Goal: Check status: Check status

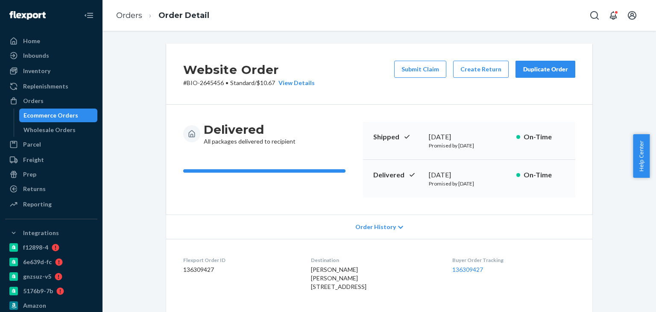
click at [120, 18] on link "Orders" at bounding box center [129, 15] width 26 height 9
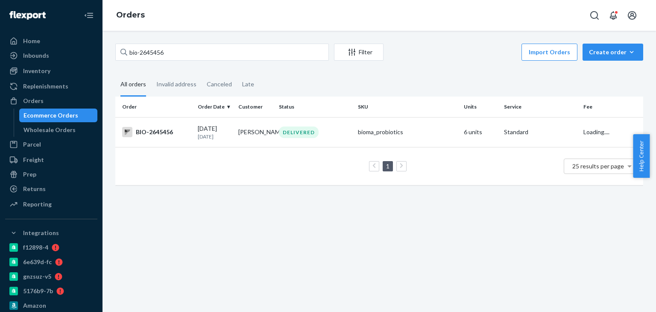
click at [155, 50] on input "bio-2645456" at bounding box center [222, 52] width 214 height 17
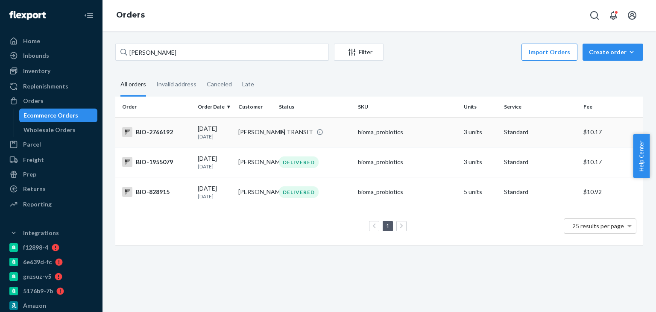
type input "Raymond Lovett"
click at [149, 130] on div "BIO-2766192" at bounding box center [156, 132] width 69 height 10
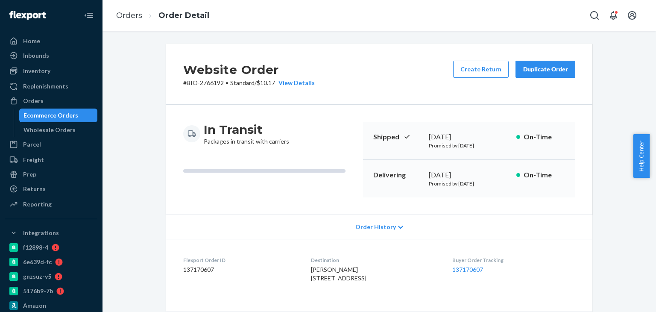
click at [208, 81] on p "# BIO-2766192 • Standard / $10.17 View Details" at bounding box center [249, 83] width 132 height 9
copy p "2766192"
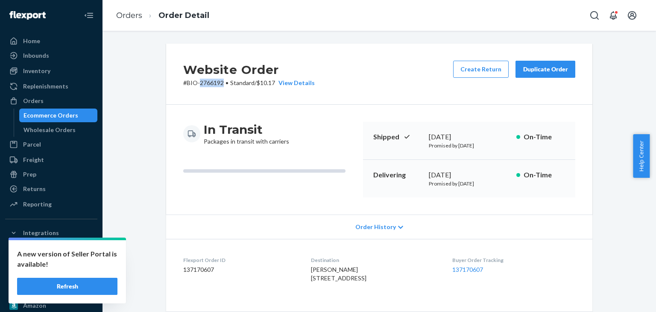
drag, startPoint x: 86, startPoint y: 285, endPoint x: 136, endPoint y: 119, distance: 173.4
click at [86, 285] on button "Refresh" at bounding box center [67, 286] width 100 height 17
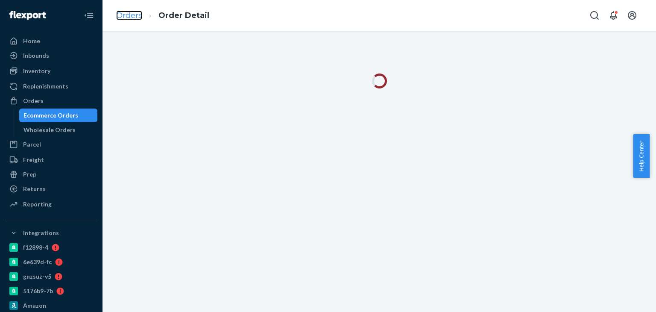
click at [135, 15] on link "Orders" at bounding box center [129, 15] width 26 height 9
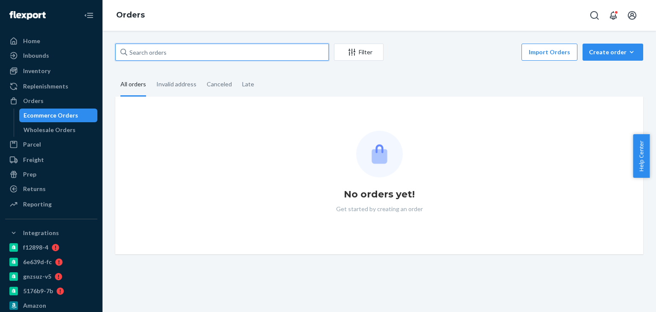
click at [180, 50] on input "text" at bounding box center [222, 52] width 214 height 17
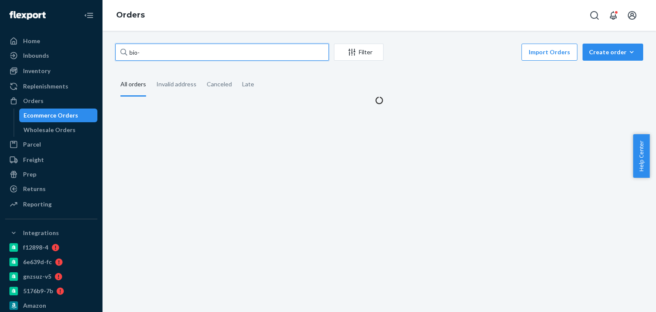
paste input "2757609"
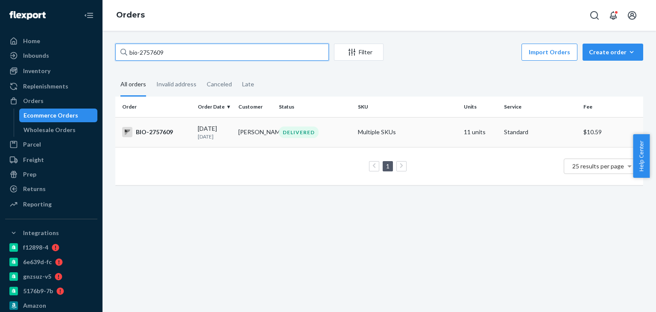
type input "bio-2757609"
click at [152, 135] on div "BIO-2757609" at bounding box center [156, 132] width 69 height 10
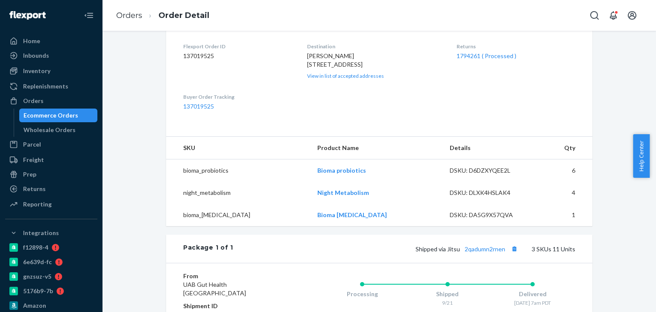
scroll to position [171, 0]
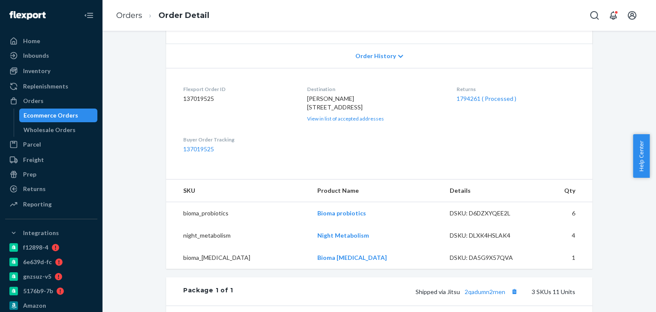
click at [468, 94] on div "Returns 1794261 ( Processed )" at bounding box center [516, 103] width 119 height 37
click at [467, 90] on dt "Returns" at bounding box center [516, 88] width 119 height 7
click at [470, 93] on div "Returns 1794261 ( Processed )" at bounding box center [516, 103] width 119 height 37
click at [470, 98] on link "1794261 ( Processed )" at bounding box center [487, 98] width 60 height 7
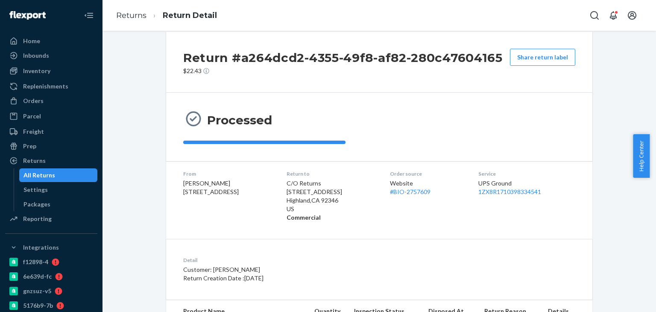
scroll to position [10, 0]
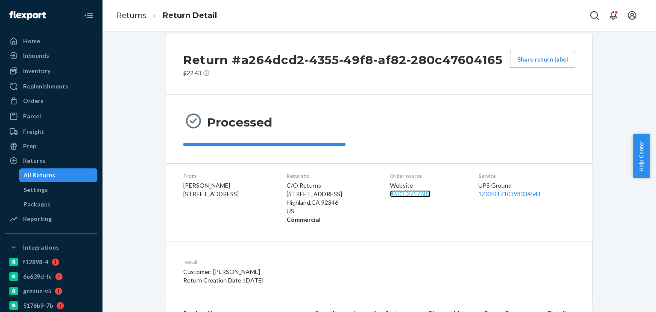
click at [416, 193] on link "# BIO-2757609" at bounding box center [410, 193] width 41 height 7
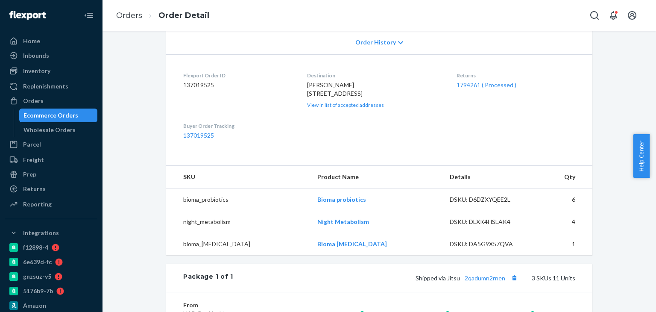
scroll to position [214, 0]
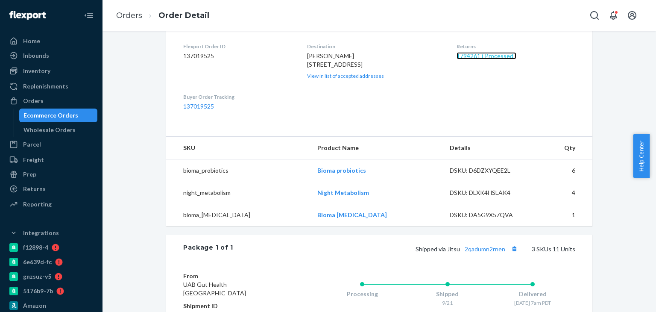
click at [478, 55] on link "1794261 ( Processed )" at bounding box center [487, 55] width 60 height 7
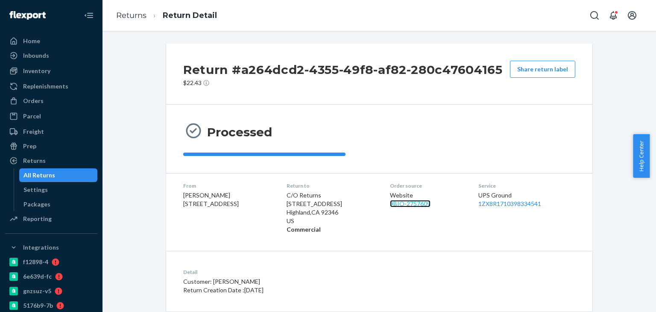
drag, startPoint x: 404, startPoint y: 202, endPoint x: 389, endPoint y: 186, distance: 22.1
click at [404, 202] on link "# BIO-2757609" at bounding box center [410, 203] width 41 height 7
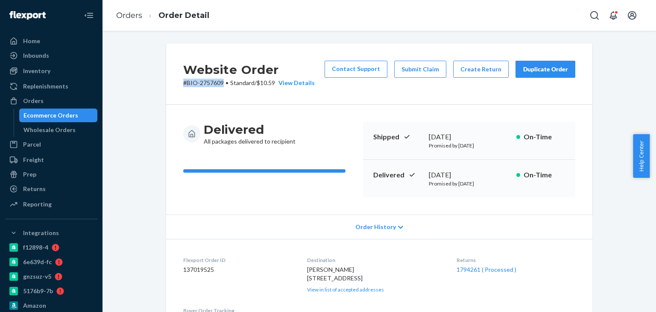
drag, startPoint x: 198, startPoint y: 89, endPoint x: 222, endPoint y: 90, distance: 23.9
copy p "# BIO-2757609"
click at [131, 15] on link "Orders" at bounding box center [129, 15] width 26 height 9
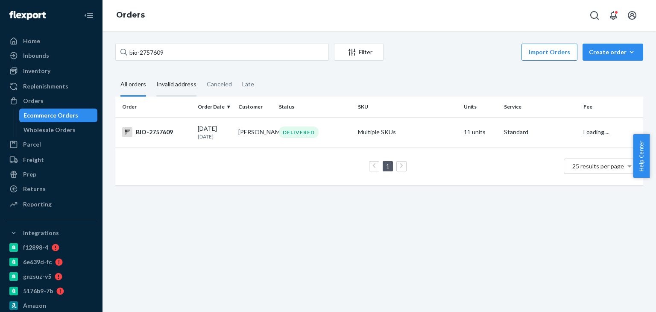
click at [176, 74] on div "Invalid address" at bounding box center [176, 84] width 40 height 23
click at [151, 73] on input "Invalid address" at bounding box center [151, 73] width 0 height 0
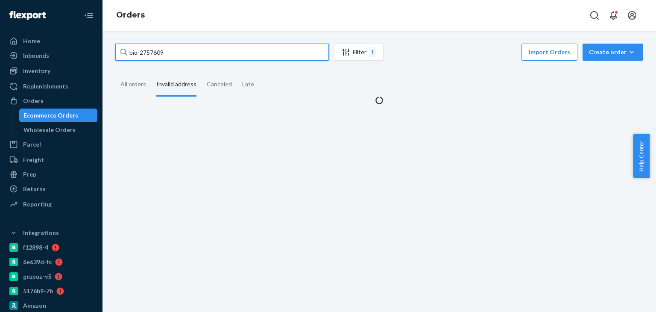
click at [179, 55] on input "bio-2757609" at bounding box center [222, 52] width 214 height 17
click at [132, 88] on div "All orders" at bounding box center [133, 84] width 26 height 23
click at [115, 73] on input "All orders" at bounding box center [115, 73] width 0 height 0
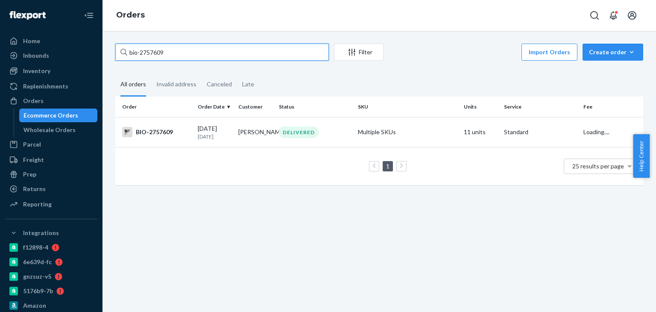
click at [159, 54] on input "bio-2757609" at bounding box center [222, 52] width 214 height 17
paste input "630210"
type input "bio-2630210"
click at [161, 130] on div "BIO-2630210" at bounding box center [156, 132] width 69 height 10
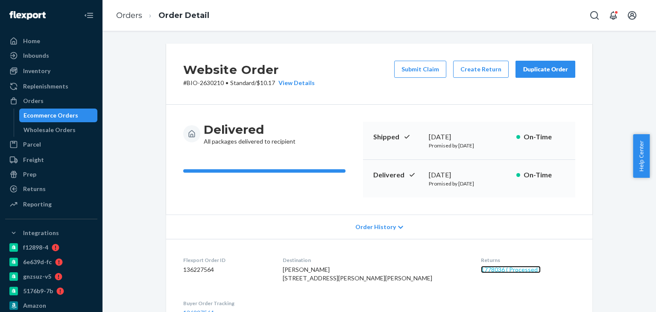
click at [481, 269] on link "1778036 ( Processed )" at bounding box center [511, 269] width 60 height 7
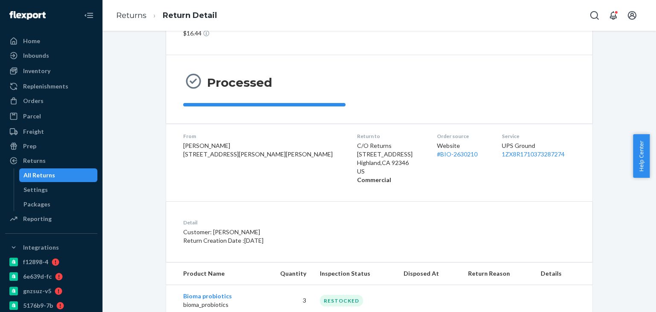
scroll to position [74, 0]
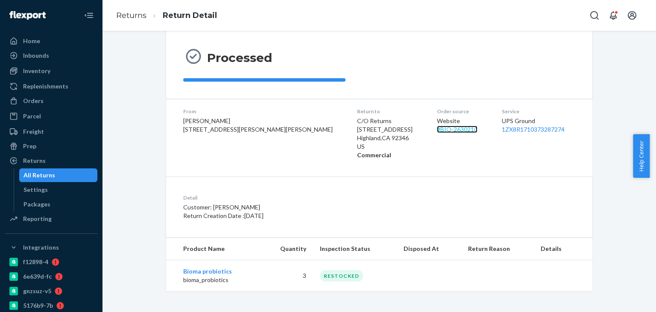
click at [437, 126] on link "# BIO-2630210" at bounding box center [457, 129] width 41 height 7
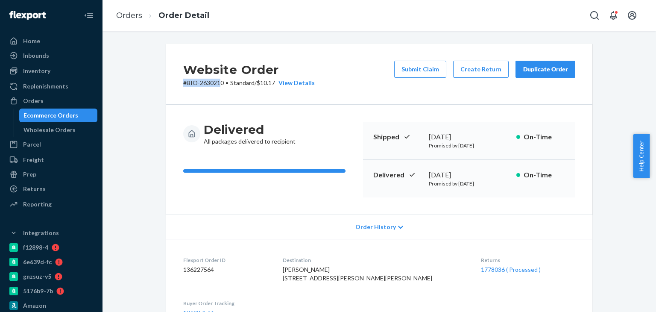
drag, startPoint x: 178, startPoint y: 91, endPoint x: 218, endPoint y: 90, distance: 40.6
click at [218, 91] on div "Website Order # BIO-2630210 • Standard / $10.17 View Details Submit Claim Creat…" at bounding box center [379, 74] width 426 height 61
copy p "# BIO-263021"
click at [218, 82] on p "# BIO-2630210 • Standard / $10.17 View Details" at bounding box center [249, 83] width 132 height 9
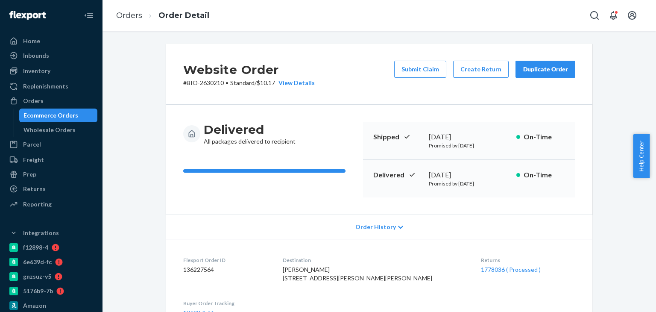
click at [221, 82] on p "# BIO-2630210 • Standard / $10.17 View Details" at bounding box center [249, 83] width 132 height 9
drag, startPoint x: 220, startPoint y: 82, endPoint x: 190, endPoint y: 86, distance: 30.5
click at [190, 86] on p "# BIO-2630210 • Standard / $10.17 View Details" at bounding box center [249, 83] width 132 height 9
click at [130, 8] on ol "Orders Order Detail" at bounding box center [162, 15] width 107 height 25
click at [130, 14] on link "Orders" at bounding box center [129, 15] width 26 height 9
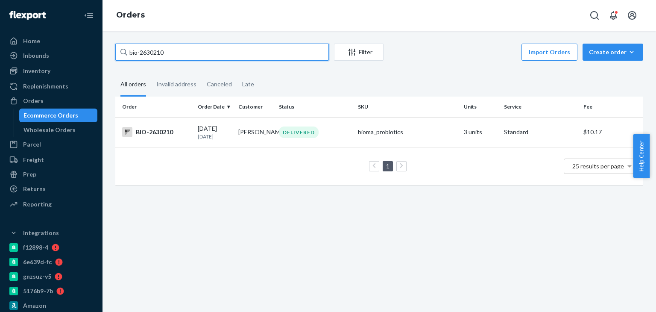
click at [165, 51] on input "bio-2630210" at bounding box center [222, 52] width 214 height 17
paste input "547144"
type input "bio-2547144"
click at [160, 130] on div "BIO-2547144" at bounding box center [156, 132] width 69 height 10
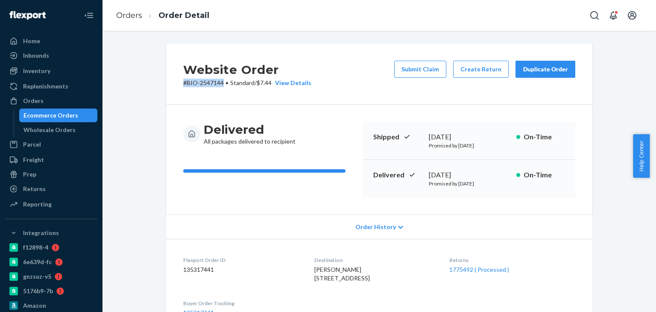
drag, startPoint x: 174, startPoint y: 86, endPoint x: 220, endPoint y: 86, distance: 46.6
click at [220, 86] on div "Website Order # BIO-2547144 • Standard / $7.44 View Details Submit Claim Create…" at bounding box center [379, 74] width 426 height 61
copy p "# BIO-2547144"
drag, startPoint x: 484, startPoint y: 268, endPoint x: 473, endPoint y: 254, distance: 17.3
click at [484, 269] on link "1775492 ( Processed )" at bounding box center [479, 269] width 60 height 7
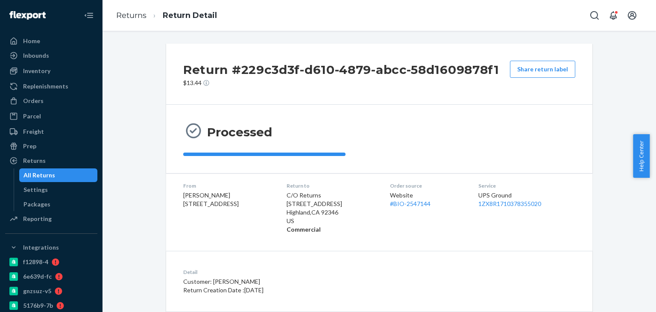
scroll to position [105, 0]
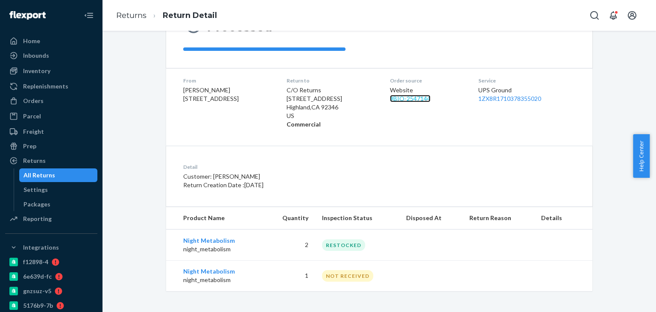
click at [416, 95] on link "# BIO-2547144" at bounding box center [410, 98] width 41 height 7
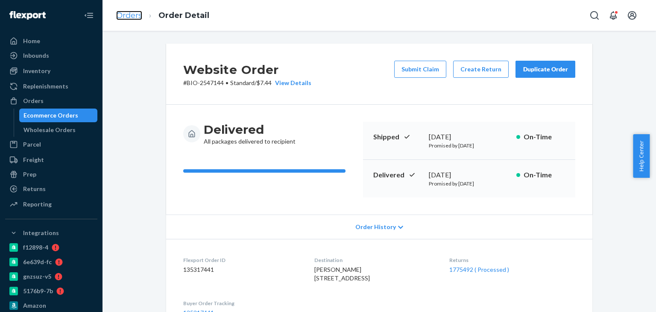
click at [126, 18] on link "Orders" at bounding box center [129, 15] width 26 height 9
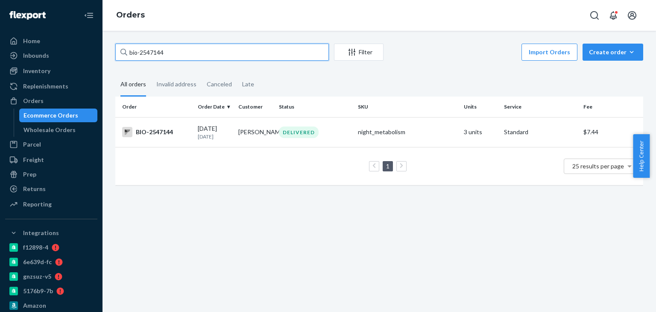
click at [158, 52] on input "bio-2547144" at bounding box center [222, 52] width 214 height 17
paste input "704408"
type input "bio-2704408"
click at [159, 138] on td "BIO-2704408" at bounding box center [154, 132] width 79 height 30
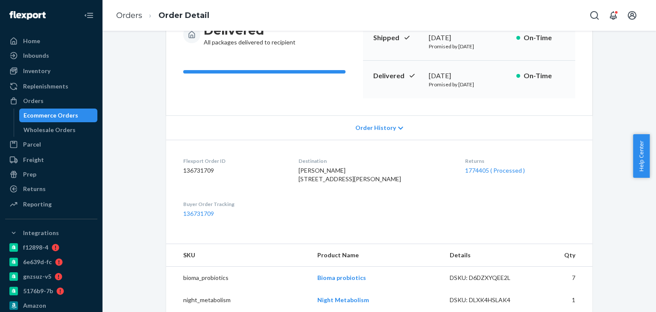
scroll to position [171, 0]
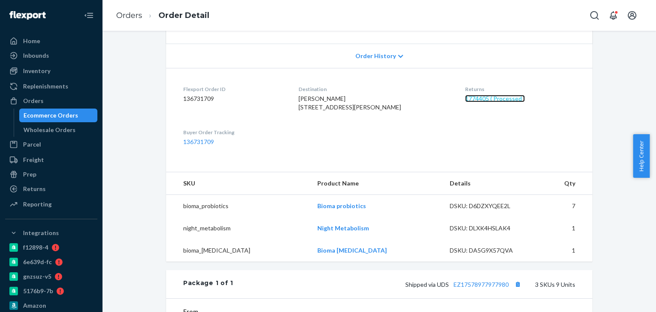
click at [483, 96] on link "1774405 ( Processed )" at bounding box center [495, 98] width 60 height 7
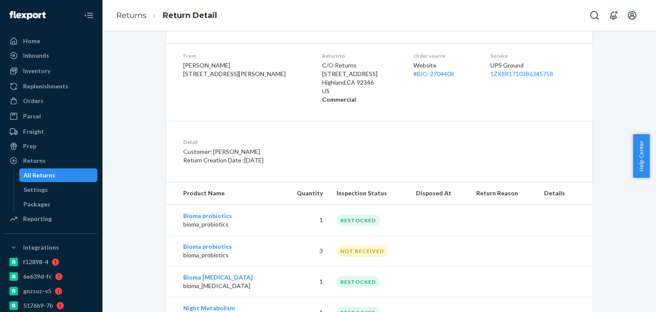
scroll to position [167, 0]
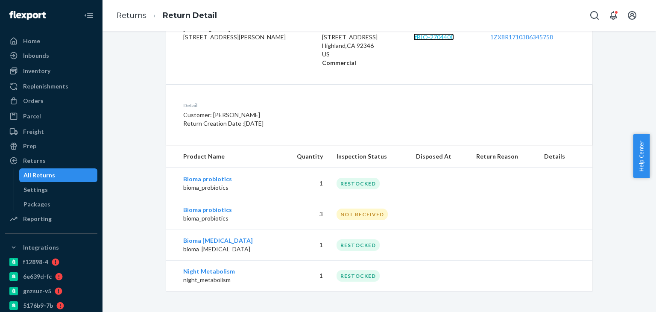
click at [414, 38] on link "# BIO-2704408" at bounding box center [434, 36] width 41 height 7
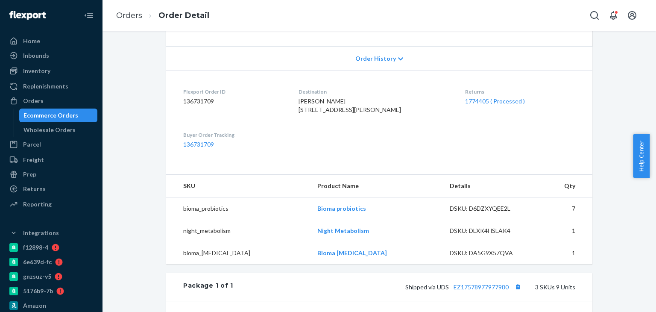
scroll to position [171, 0]
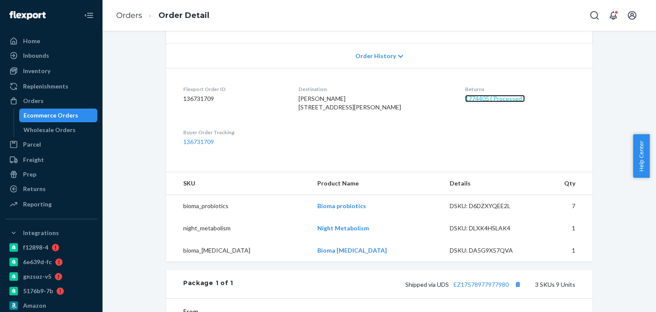
click at [475, 100] on link "1774405 ( Processed )" at bounding box center [495, 98] width 60 height 7
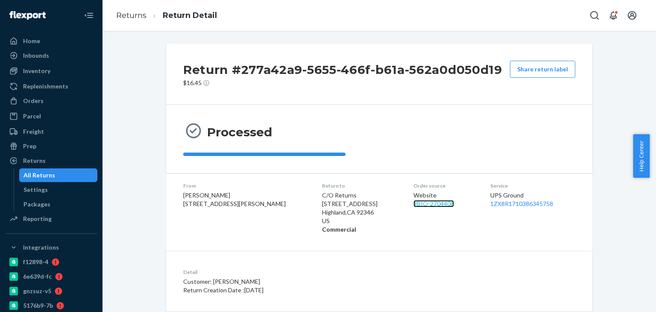
click at [414, 203] on link "# BIO-2704408" at bounding box center [434, 203] width 41 height 7
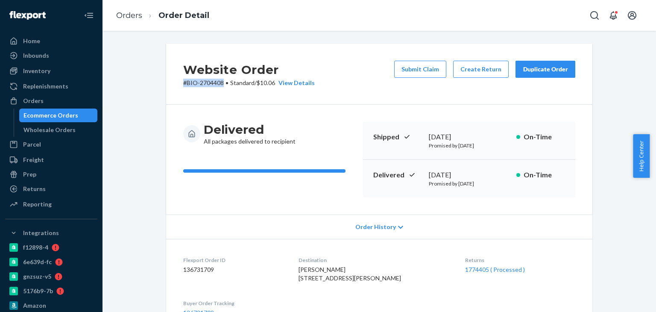
drag, startPoint x: 172, startPoint y: 86, endPoint x: 222, endPoint y: 88, distance: 50.0
click at [222, 88] on div "Website Order # BIO-2704408 • Standard / $10.06 View Details Submit Claim Creat…" at bounding box center [379, 74] width 426 height 61
copy p "# BIO-2704408"
click at [126, 21] on li "Orders" at bounding box center [129, 15] width 26 height 11
click at [128, 12] on link "Orders" at bounding box center [129, 15] width 26 height 9
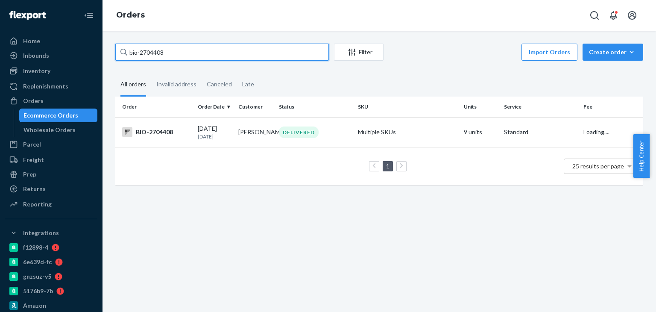
click at [171, 52] on input "bio-2704408" at bounding box center [222, 52] width 214 height 17
paste input "561953"
type input "bio-2561953"
click at [156, 129] on div "BIO-2561953" at bounding box center [156, 132] width 69 height 10
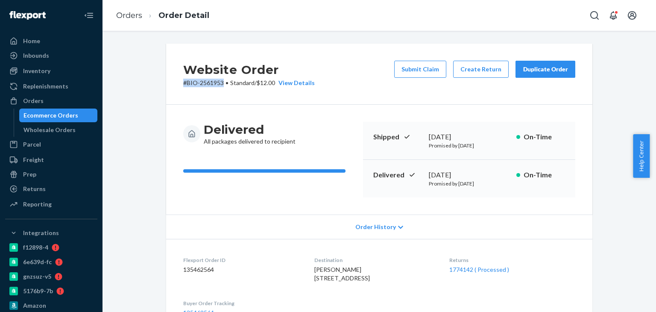
drag, startPoint x: 176, startPoint y: 91, endPoint x: 222, endPoint y: 98, distance: 45.7
click at [222, 98] on div "Website Order # BIO-2561953 • Standard / $12.00 View Details Submit Claim Creat…" at bounding box center [379, 74] width 426 height 61
copy p "# BIO-2561953"
click at [485, 269] on link "1774142 ( Processed )" at bounding box center [479, 269] width 60 height 7
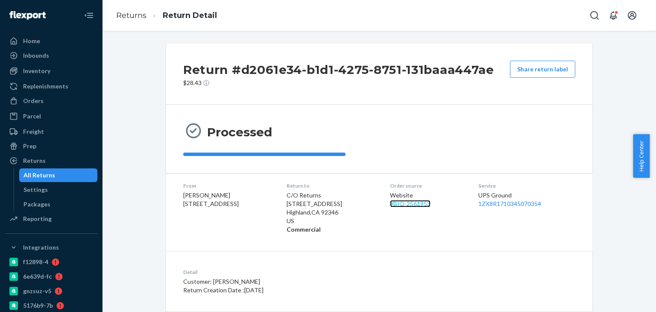
click at [405, 205] on link "# BIO-2561953" at bounding box center [410, 203] width 41 height 7
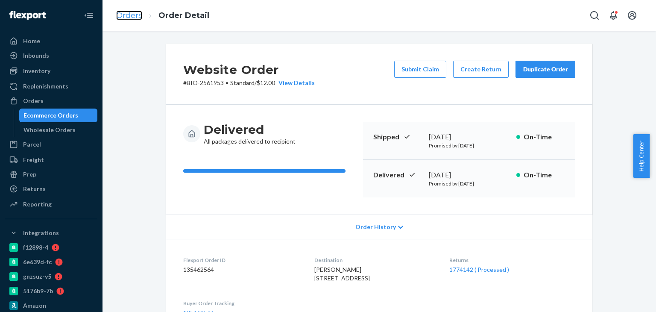
click at [130, 11] on link "Orders" at bounding box center [129, 15] width 26 height 9
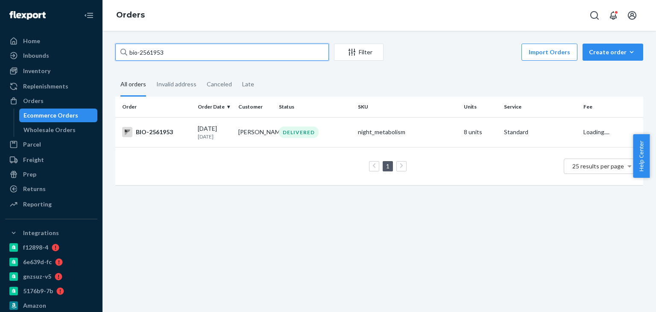
click at [144, 52] on input "bio-2561953" at bounding box center [222, 52] width 214 height 17
paste input "79914"
type input "bio-2579914"
click at [157, 129] on div "BIO-2579914" at bounding box center [156, 132] width 69 height 10
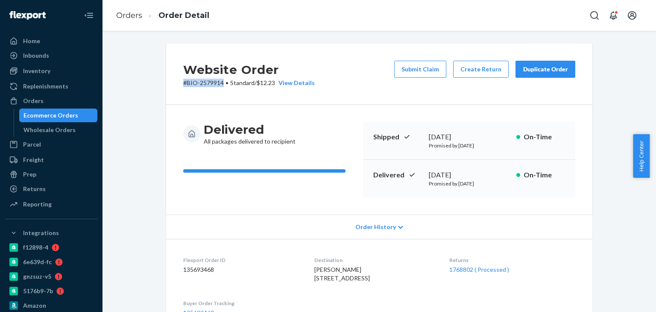
drag, startPoint x: 179, startPoint y: 94, endPoint x: 220, endPoint y: 91, distance: 41.1
click at [220, 91] on div "Website Order # BIO-2579914 • Standard / $12.23 View Details Submit Claim Creat…" at bounding box center [379, 74] width 426 height 61
copy p "# BIO-2579914"
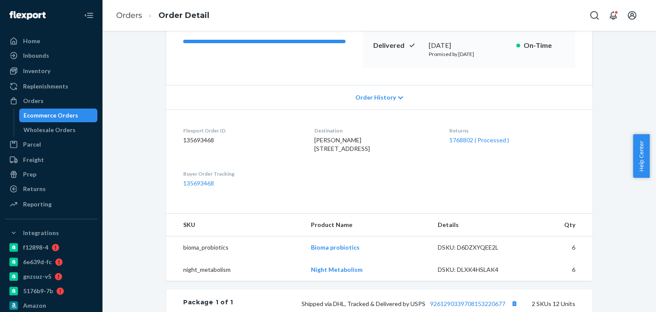
scroll to position [43, 0]
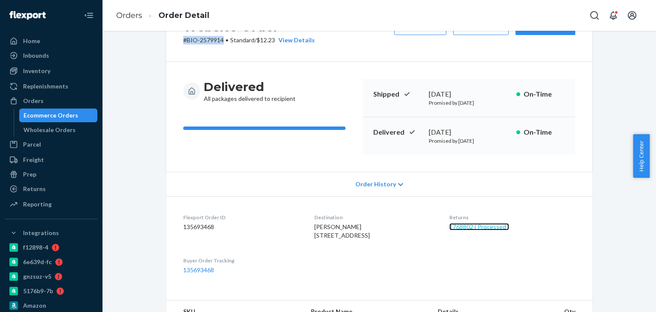
click at [471, 226] on link "1768802 ( Processed )" at bounding box center [479, 226] width 60 height 7
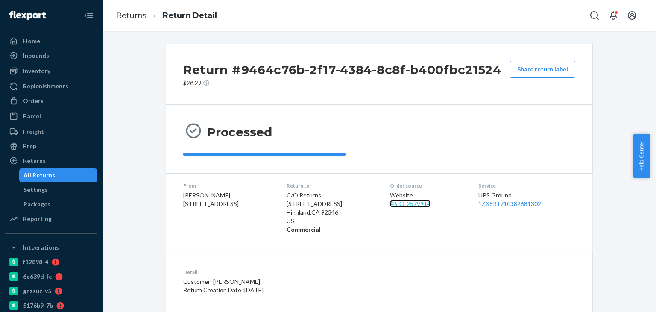
drag, startPoint x: 412, startPoint y: 200, endPoint x: 407, endPoint y: 190, distance: 11.5
click at [412, 200] on link "# BIO-2579914" at bounding box center [410, 203] width 41 height 7
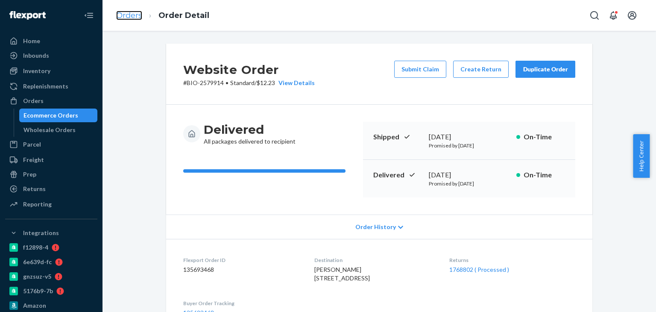
click at [132, 16] on link "Orders" at bounding box center [129, 15] width 26 height 9
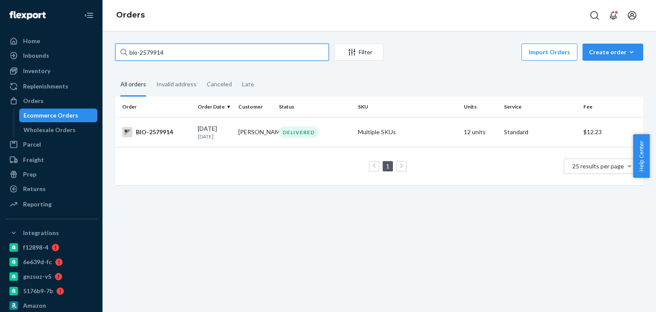
click at [183, 56] on input "bio-2579914" at bounding box center [222, 52] width 214 height 17
paste input "607090"
type input "bio-2607090"
click at [161, 130] on div "BIO-2607090" at bounding box center [156, 132] width 69 height 10
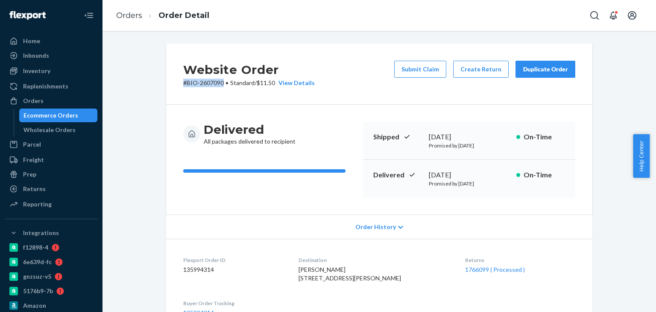
drag, startPoint x: 173, startPoint y: 85, endPoint x: 219, endPoint y: 89, distance: 46.3
click at [219, 89] on div "Website Order # BIO-2607090 • Standard / $11.50 View Details Submit Claim Creat…" at bounding box center [379, 74] width 426 height 61
copy p "# BIO-2607090"
click at [465, 266] on link "1766099 ( Processed )" at bounding box center [495, 269] width 60 height 7
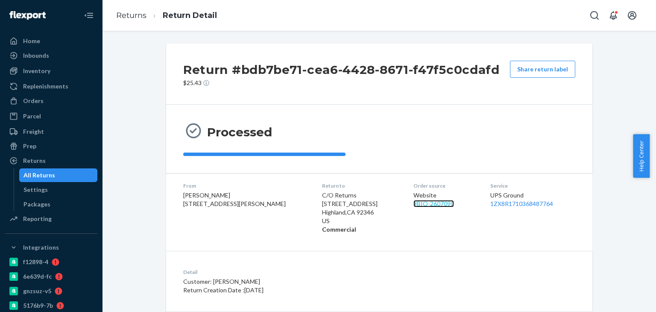
click at [414, 205] on link "# BIO-2607090" at bounding box center [434, 203] width 41 height 7
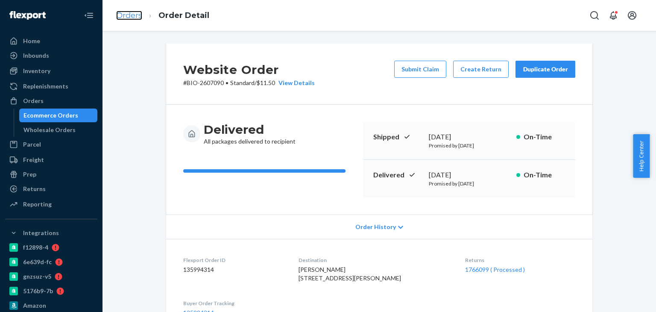
click at [138, 19] on link "Orders" at bounding box center [129, 15] width 26 height 9
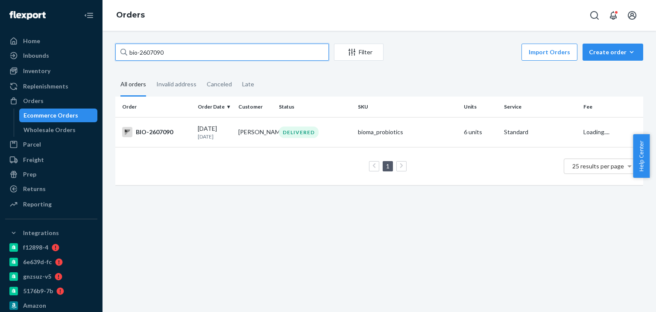
click at [161, 57] on input "bio-2607090" at bounding box center [222, 52] width 214 height 17
paste input "60069"
type input "bio-2660069"
click at [206, 42] on div "bio-2660069 Filter Import Orders Create order Ecommerce order Removal order All…" at bounding box center [380, 171] width 554 height 281
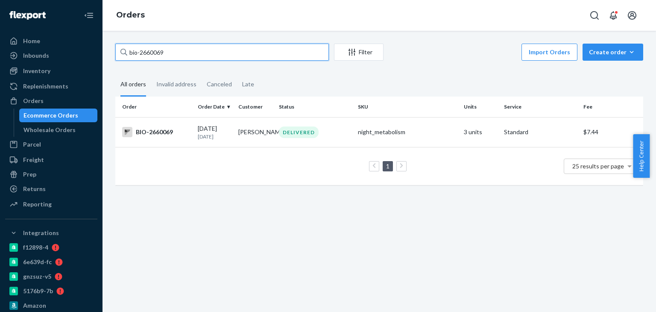
click at [204, 48] on input "bio-2660069" at bounding box center [222, 52] width 214 height 17
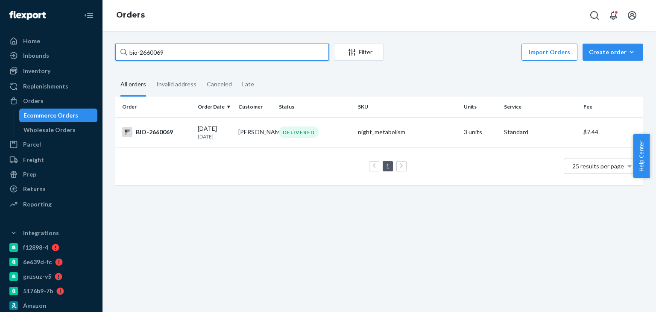
click at [204, 48] on input "bio-2660069" at bounding box center [222, 52] width 214 height 17
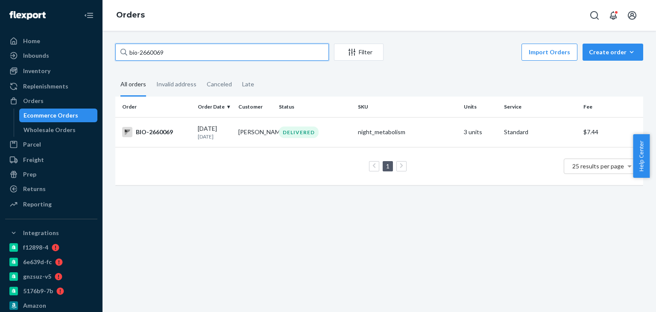
click at [204, 48] on input "bio-2660069" at bounding box center [222, 52] width 214 height 17
click at [203, 50] on input "bio-2660069" at bounding box center [222, 52] width 214 height 17
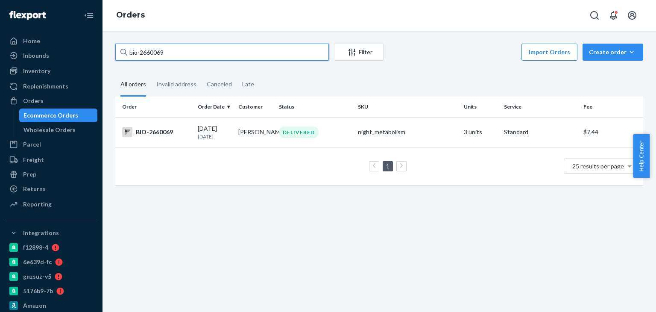
click at [203, 50] on input "bio-2660069" at bounding box center [222, 52] width 214 height 17
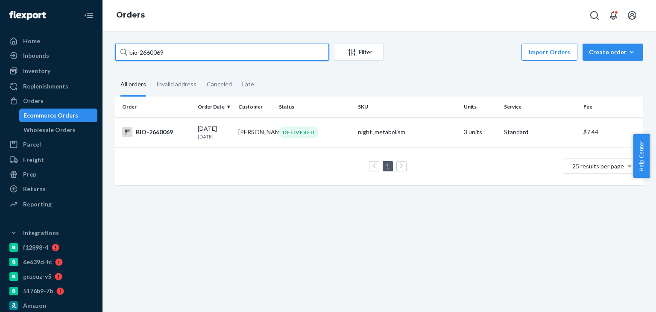
click at [203, 50] on input "bio-2660069" at bounding box center [222, 52] width 214 height 17
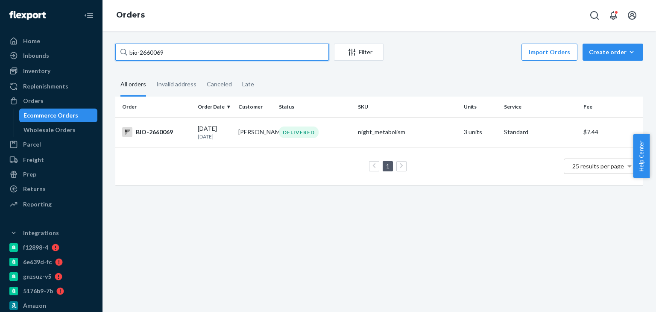
click at [203, 50] on input "bio-2660069" at bounding box center [222, 52] width 214 height 17
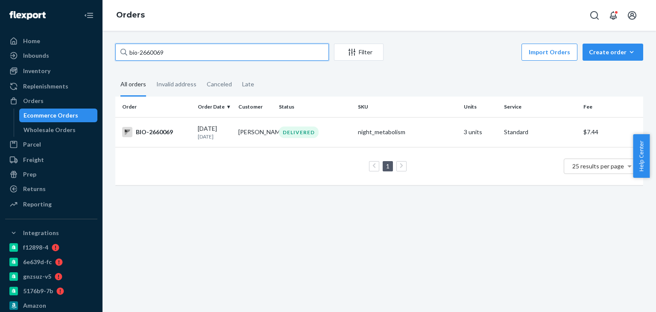
click at [203, 50] on input "bio-2660069" at bounding box center [222, 52] width 214 height 17
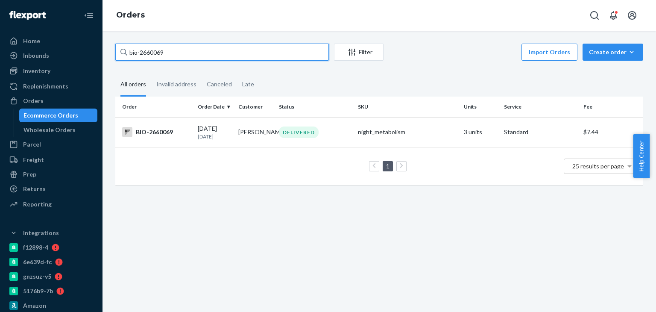
click at [203, 50] on input "bio-2660069" at bounding box center [222, 52] width 214 height 17
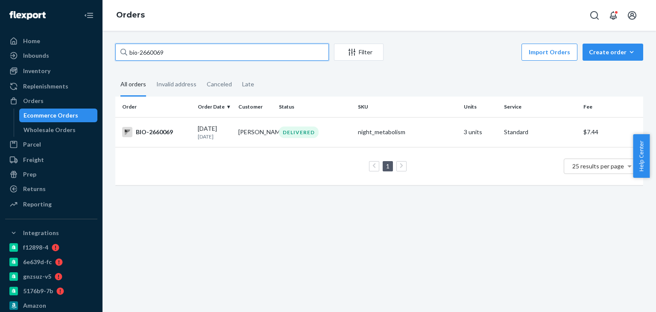
click at [203, 50] on input "bio-2660069" at bounding box center [222, 52] width 214 height 17
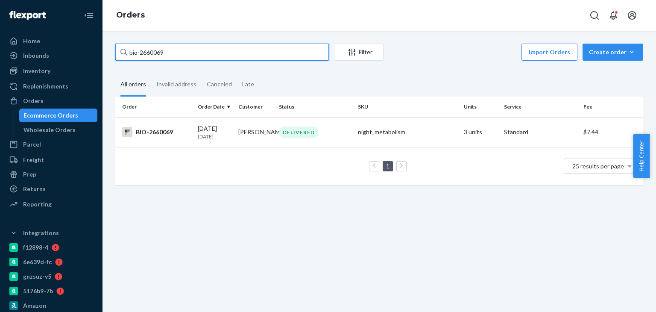
click at [203, 50] on input "bio-2660069" at bounding box center [222, 52] width 214 height 17
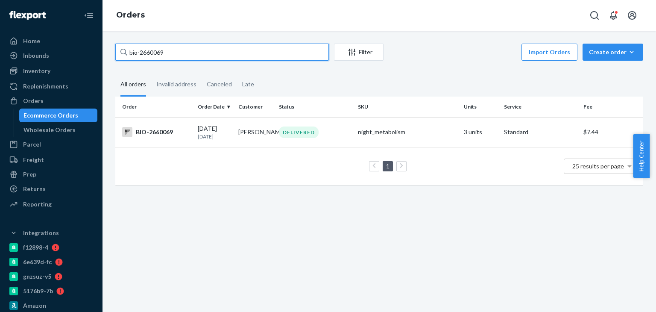
click at [203, 50] on input "bio-2660069" at bounding box center [222, 52] width 214 height 17
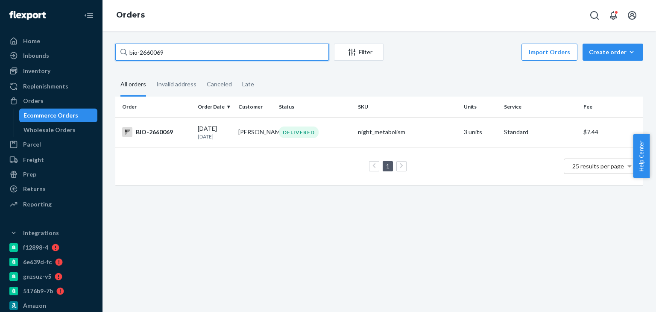
click at [203, 50] on input "bio-2660069" at bounding box center [222, 52] width 214 height 17
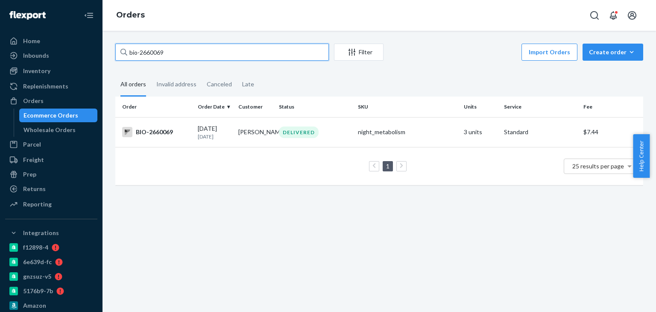
click at [203, 50] on input "bio-2660069" at bounding box center [222, 52] width 214 height 17
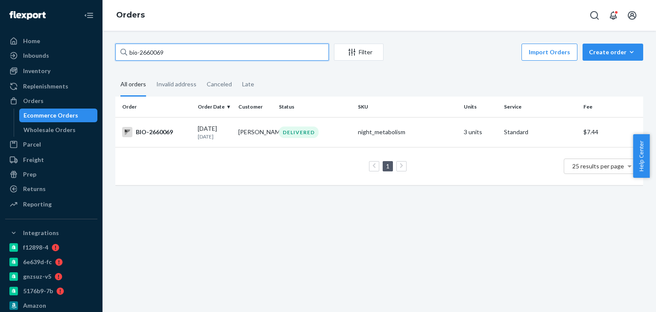
click at [203, 50] on input "bio-2660069" at bounding box center [222, 52] width 214 height 17
click at [145, 53] on input "bio-2660069" at bounding box center [222, 52] width 214 height 17
click at [157, 53] on input "bio-2660069" at bounding box center [222, 52] width 214 height 17
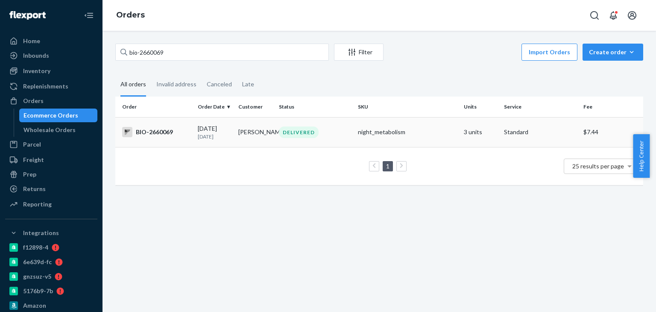
click at [159, 131] on div "BIO-2660069" at bounding box center [156, 132] width 69 height 10
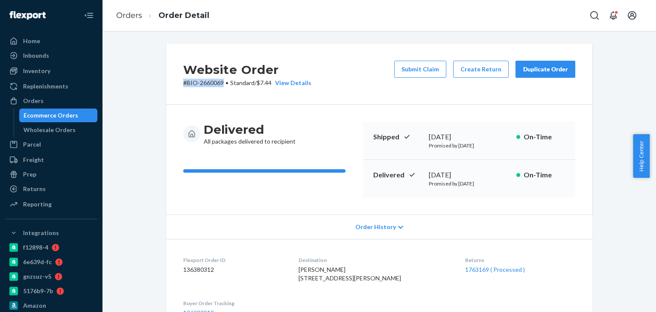
drag, startPoint x: 174, startPoint y: 89, endPoint x: 220, endPoint y: 91, distance: 46.2
click at [220, 91] on div "Website Order # BIO-2660069 • Standard / $7.44 View Details Submit Claim Create…" at bounding box center [379, 74] width 426 height 61
copy p "# BIO-2660069"
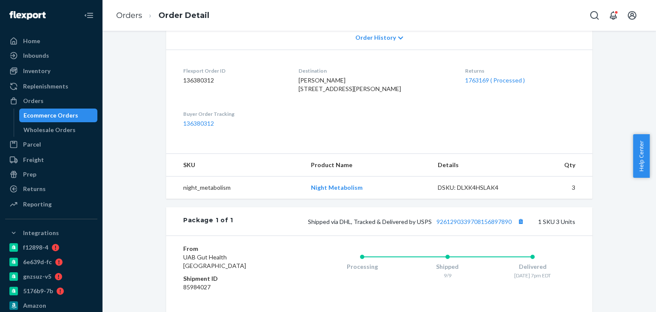
scroll to position [85, 0]
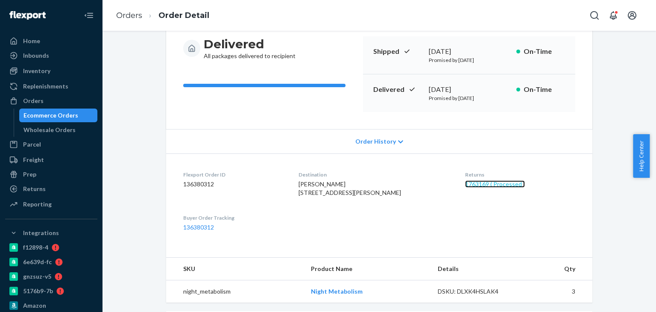
click at [478, 180] on link "1763169 ( Processed )" at bounding box center [495, 183] width 60 height 7
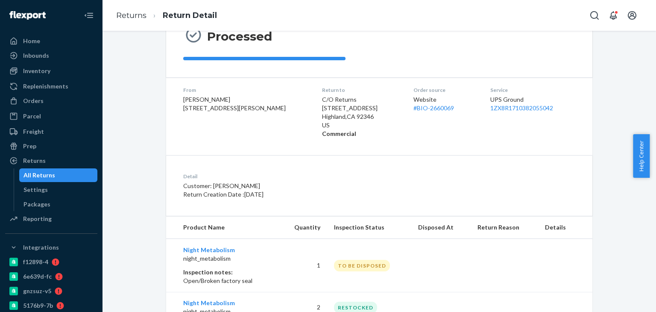
scroll to position [127, 0]
